Goal: Information Seeking & Learning: Learn about a topic

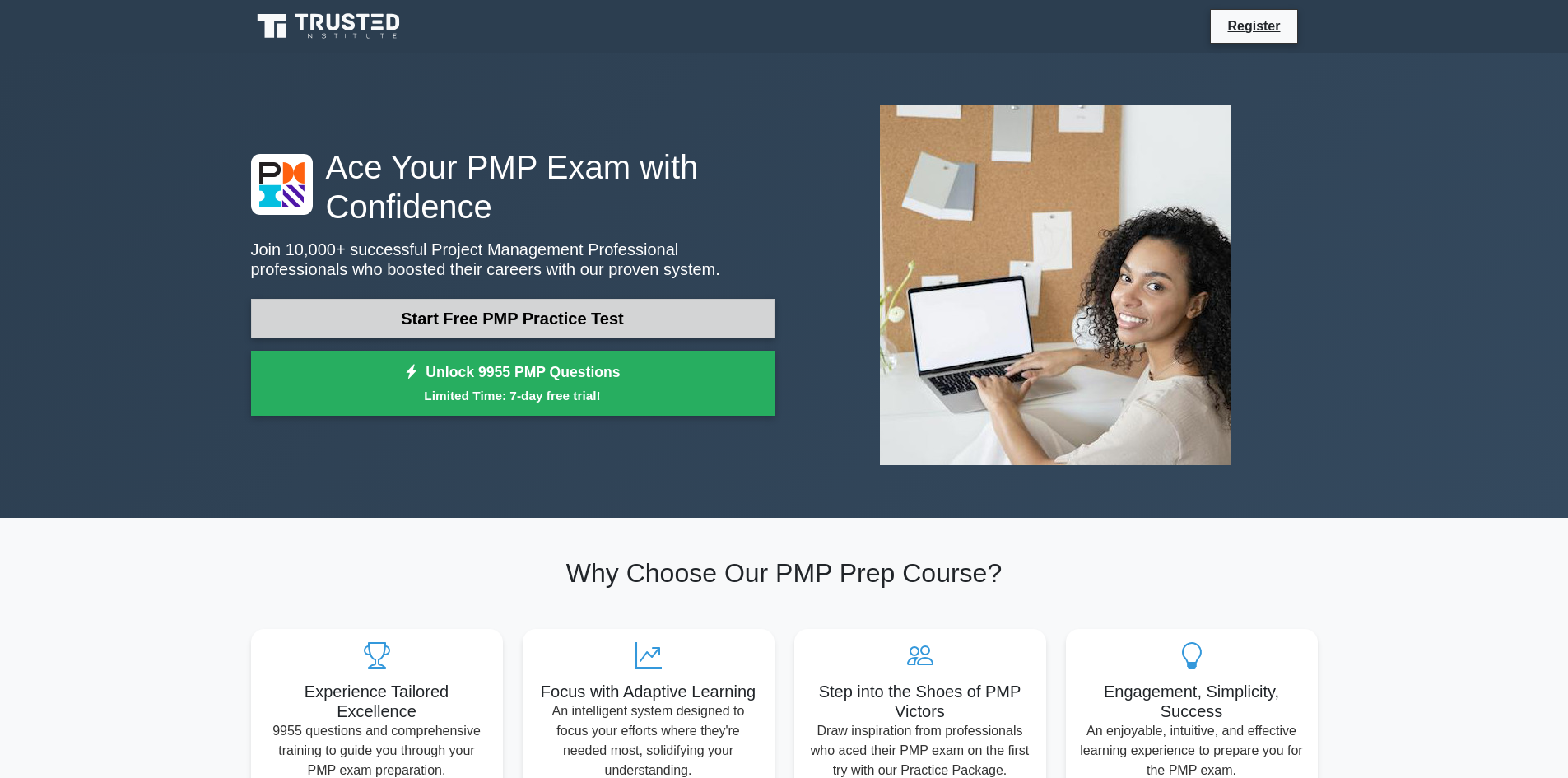
click at [497, 318] on link "Start Free PMP Practice Test" at bounding box center [513, 318] width 524 height 40
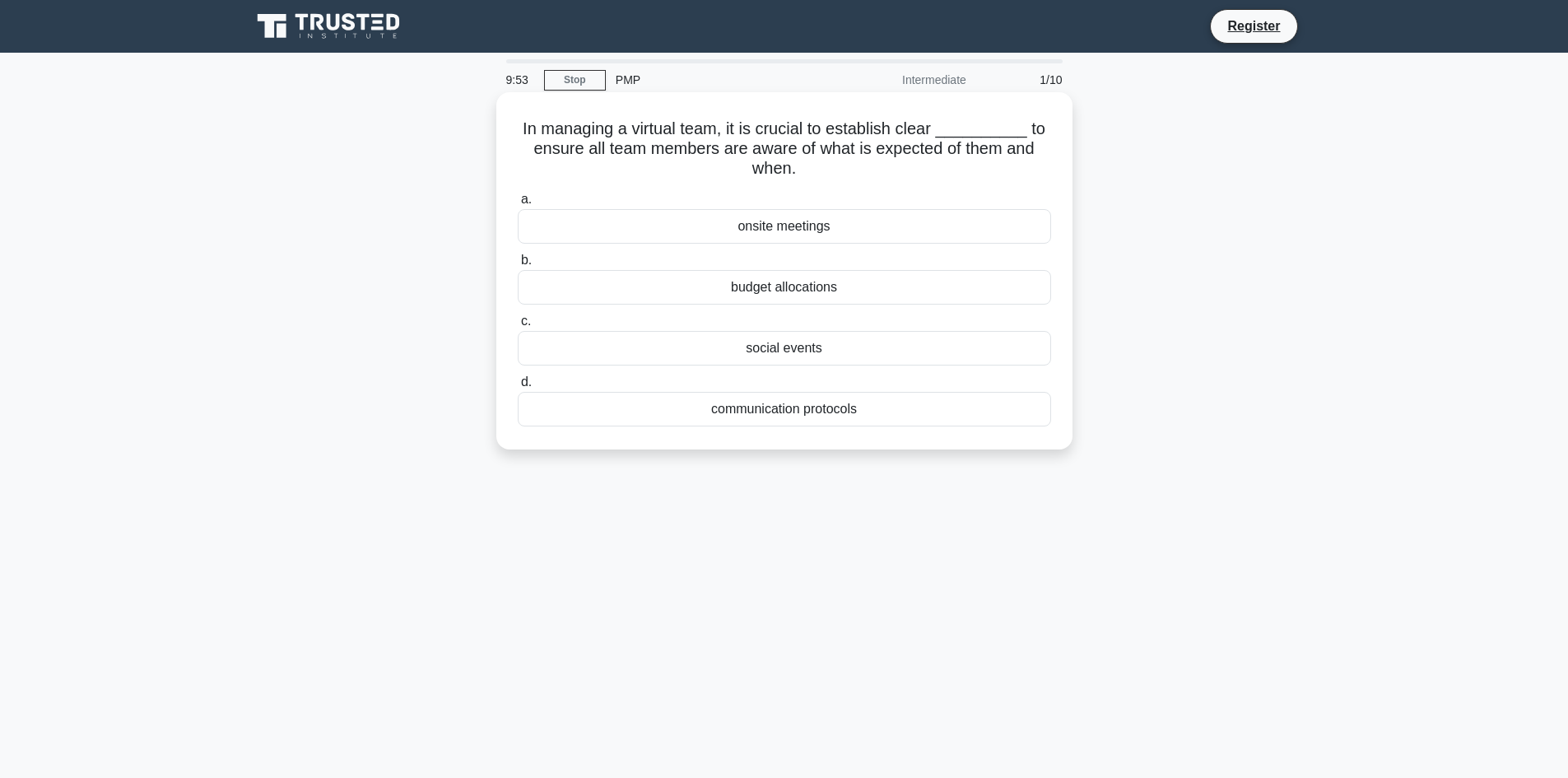
click at [799, 287] on div "budget allocations" at bounding box center [784, 287] width 533 height 34
click at [517, 265] on input "b. budget allocations" at bounding box center [517, 261] width 0 height 11
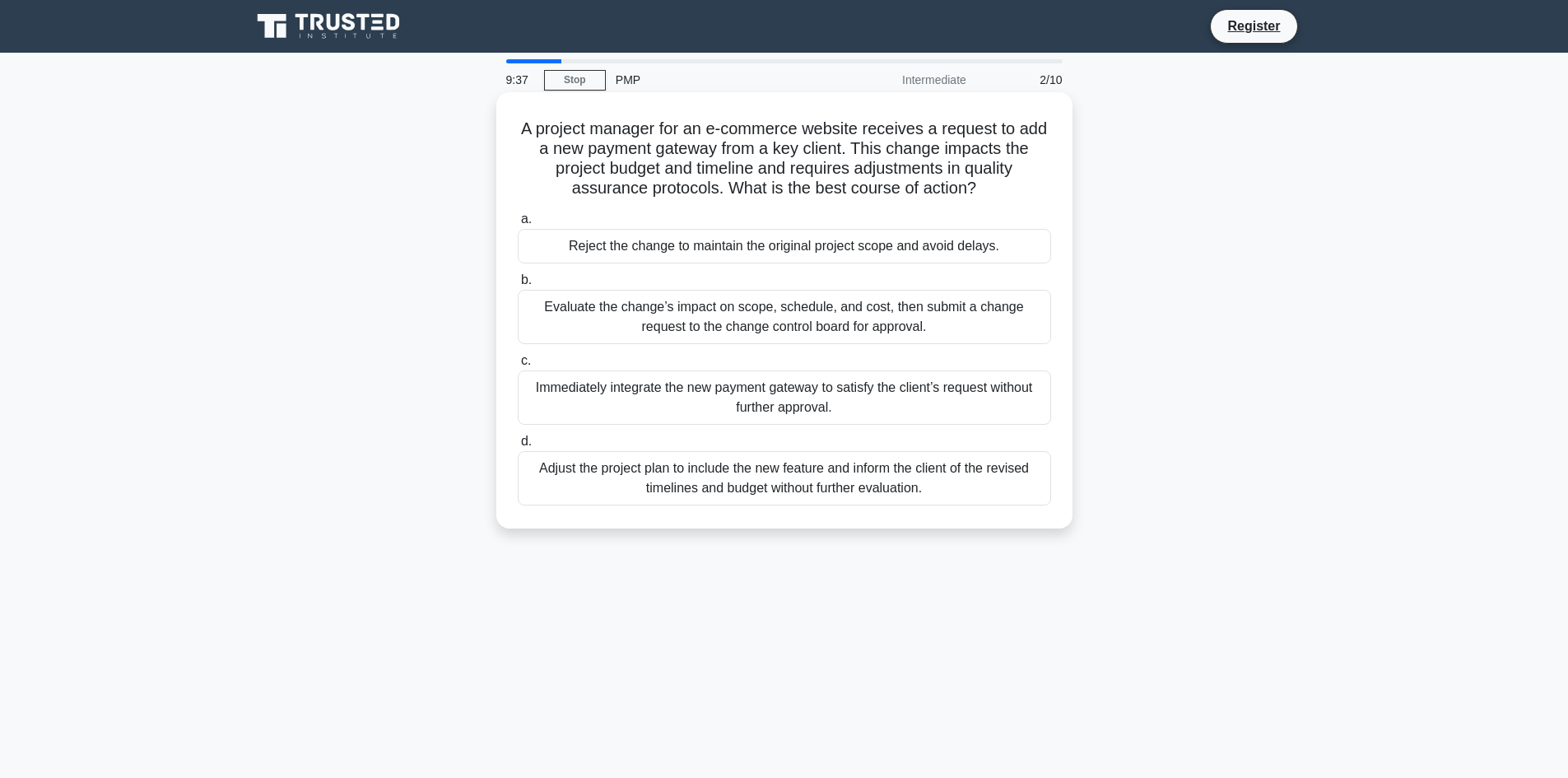
click at [804, 323] on div "Evaluate the change’s impact on scope, schedule, and cost, then submit a change…" at bounding box center [784, 317] width 533 height 54
click at [517, 285] on input "b. Evaluate the change’s impact on scope, schedule, and cost, then submit a cha…" at bounding box center [517, 281] width 0 height 11
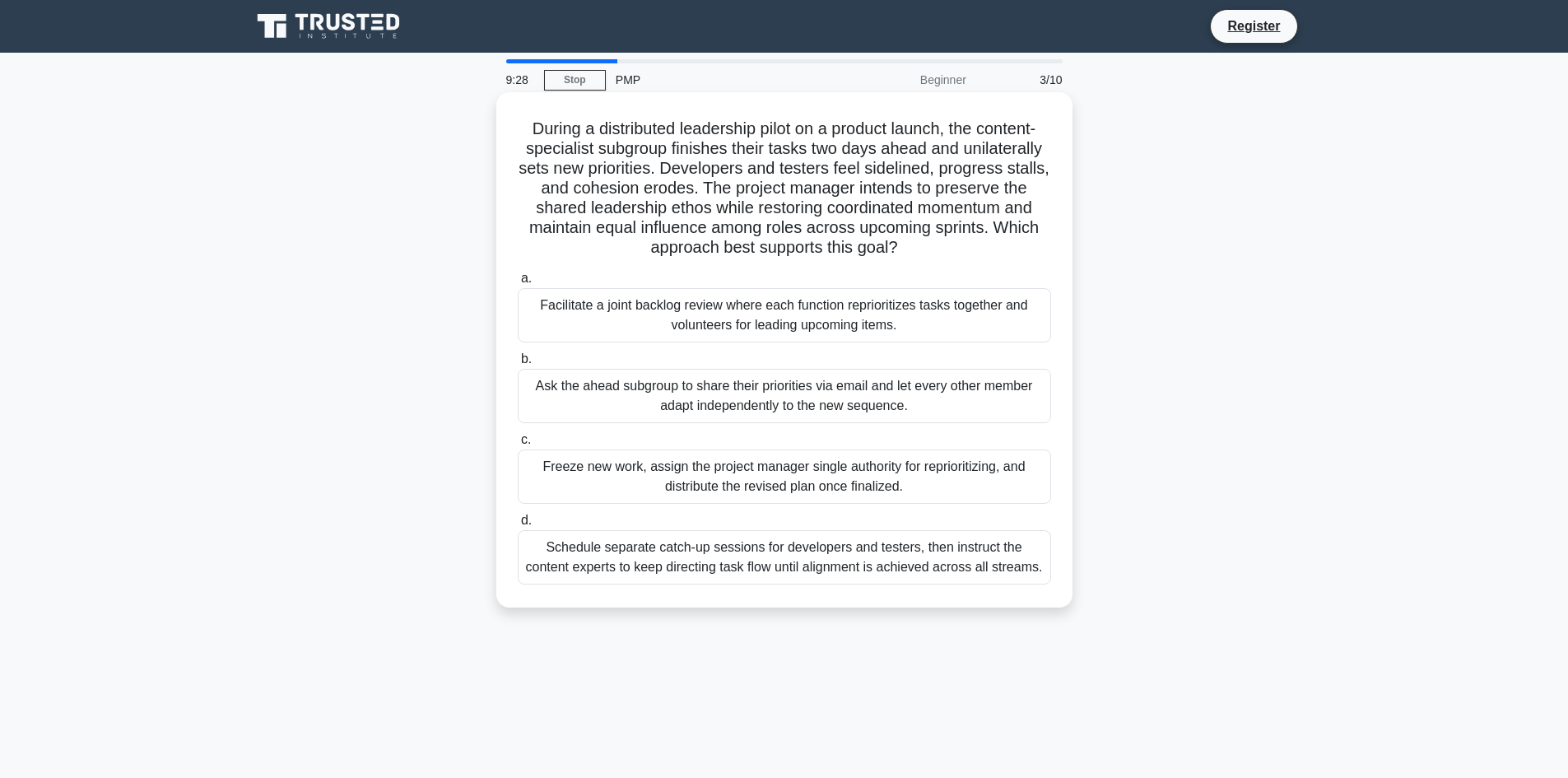
click at [818, 318] on div "Facilitate a joint backlog review where each function reprioritizes tasks toget…" at bounding box center [784, 315] width 533 height 54
click at [517, 284] on input "a. Facilitate a joint backlog review where each function reprioritizes tasks to…" at bounding box center [517, 279] width 0 height 11
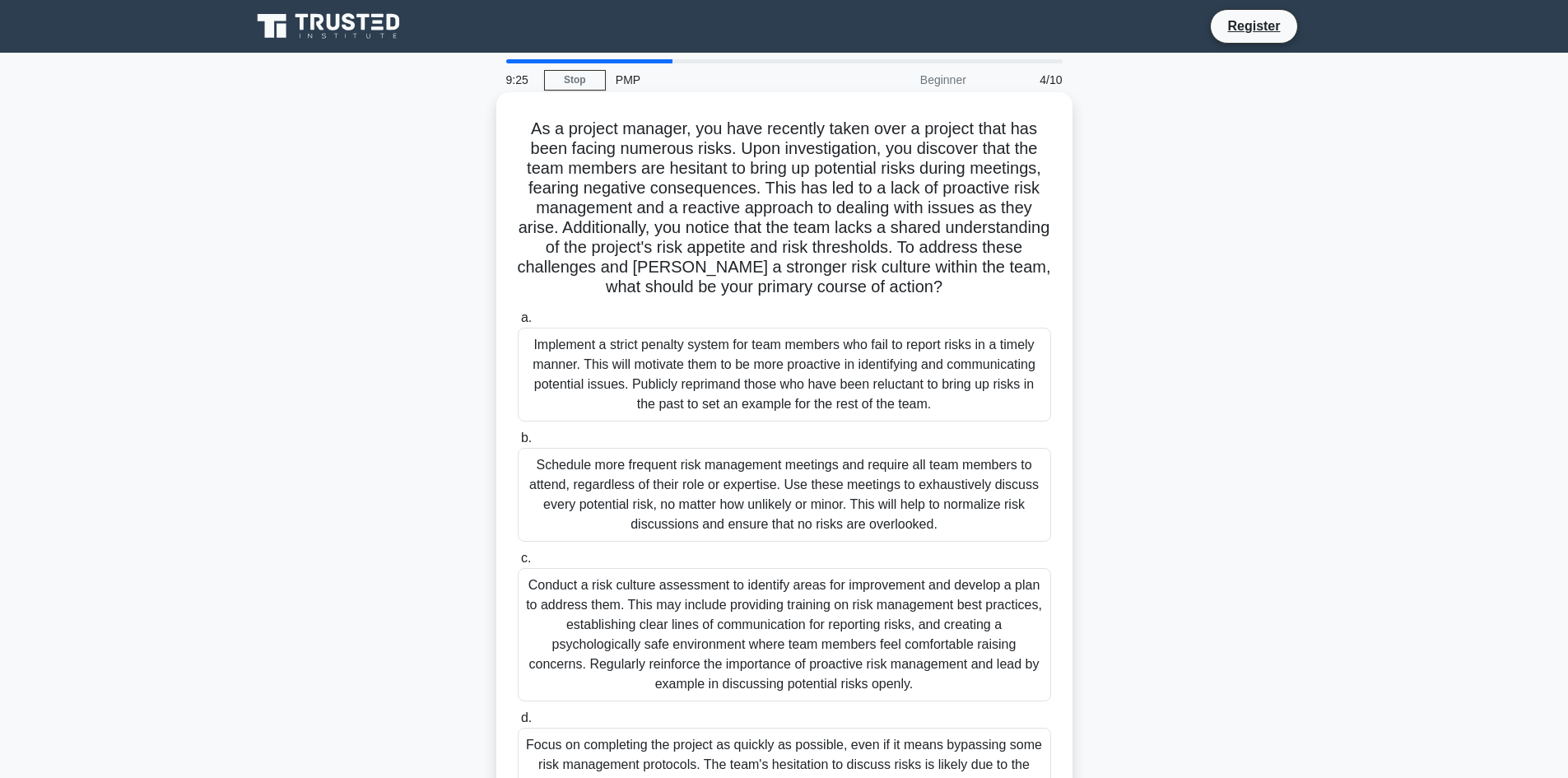
click at [829, 489] on div "Schedule more frequent risk management meetings and require all team members to…" at bounding box center [784, 495] width 533 height 94
click at [517, 443] on input "b. Schedule more frequent risk management meetings and require all team members…" at bounding box center [517, 438] width 0 height 11
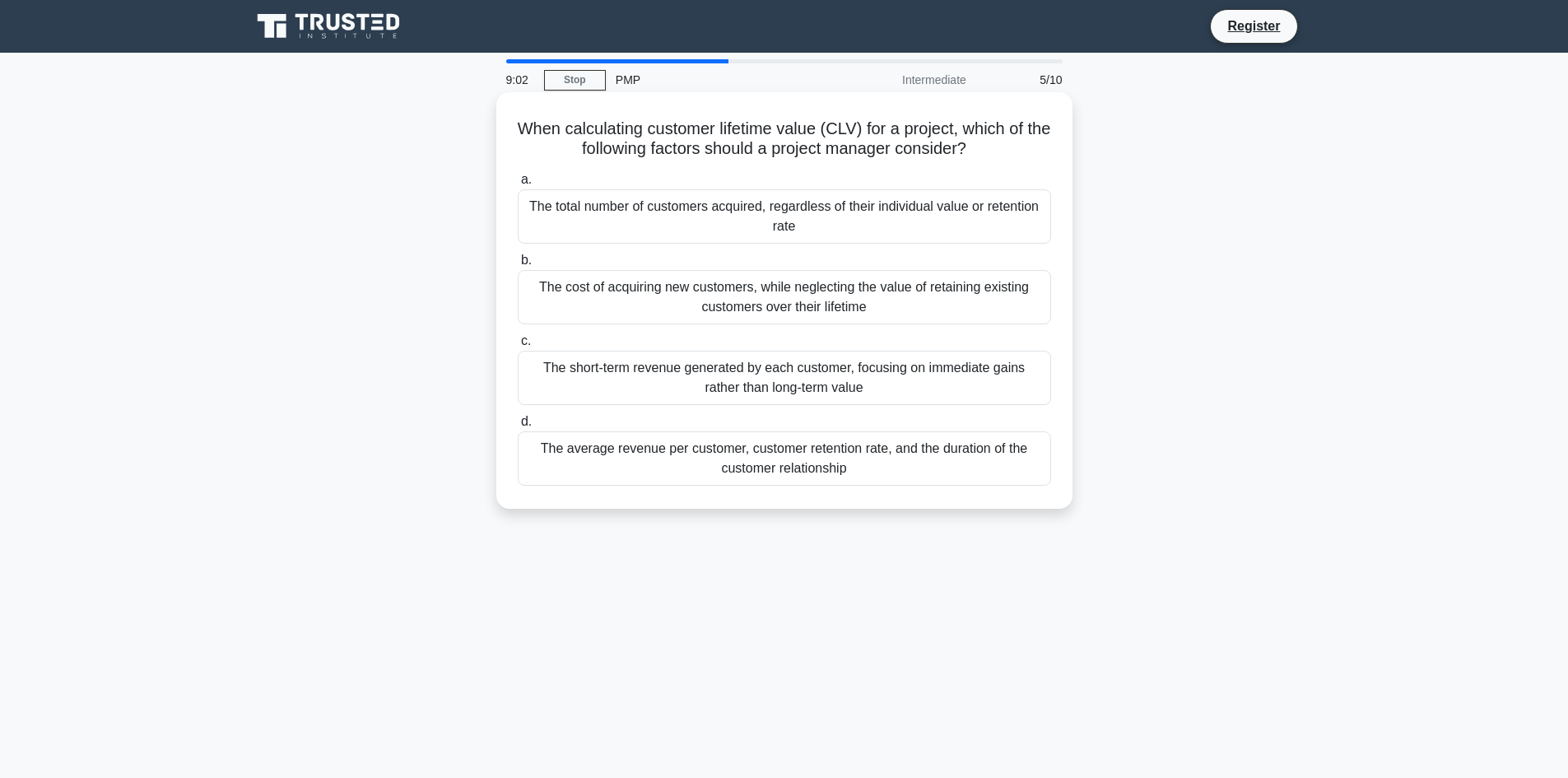
click at [829, 463] on div "The average revenue per customer, customer retention rate, and the duration of …" at bounding box center [784, 458] width 533 height 54
click at [517, 427] on input "d. The average revenue per customer, customer retention rate, and the duration …" at bounding box center [517, 422] width 0 height 11
